Goal: Task Accomplishment & Management: Manage account settings

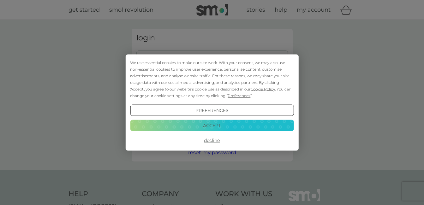
type input "milougort@gmail.com"
click at [197, 125] on button "Accept" at bounding box center [212, 125] width 164 height 11
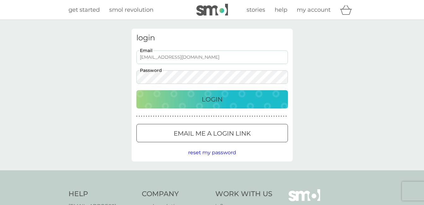
click at [205, 103] on p "Login" at bounding box center [212, 99] width 21 height 10
